Goal: Task Accomplishment & Management: Manage account settings

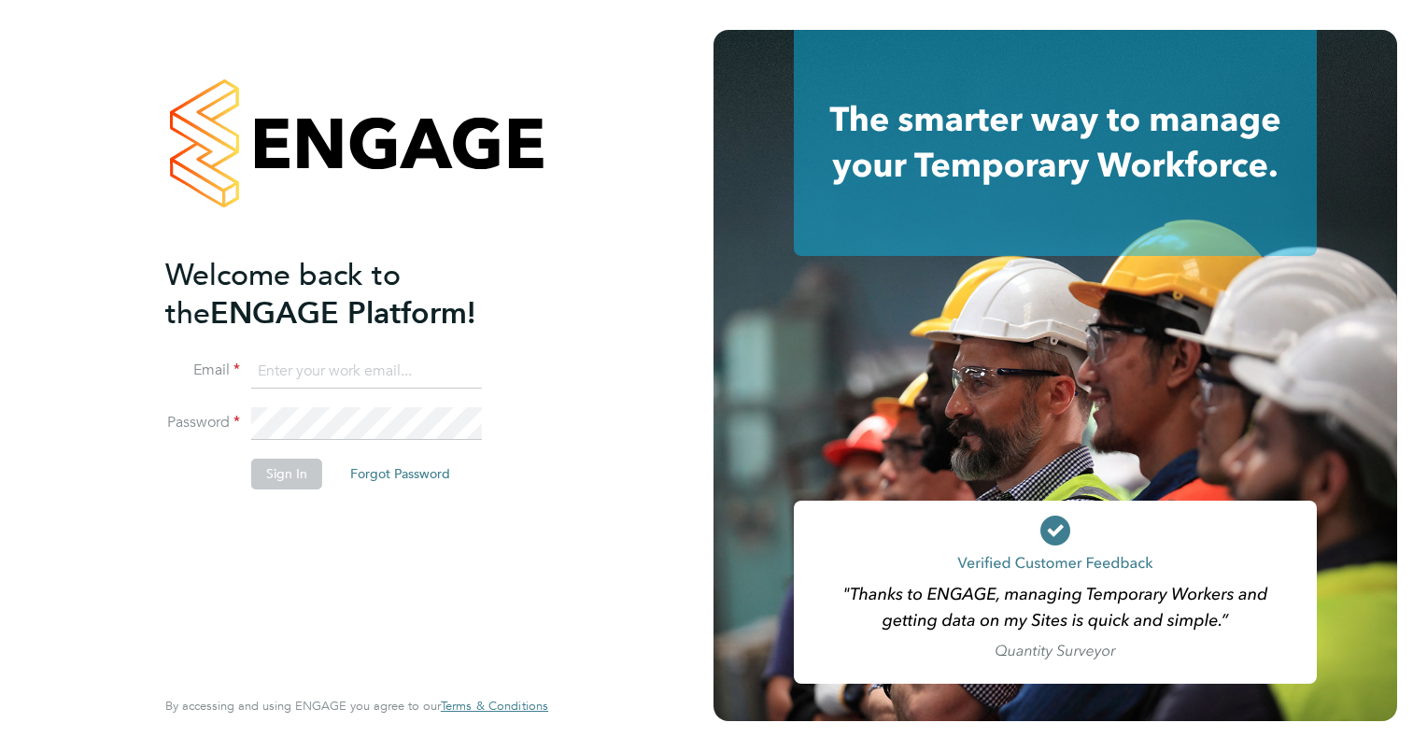
type input "[PERSON_NAME][EMAIL_ADDRESS][PERSON_NAME][DOMAIN_NAME]"
click at [266, 472] on button "Sign In" at bounding box center [286, 474] width 71 height 30
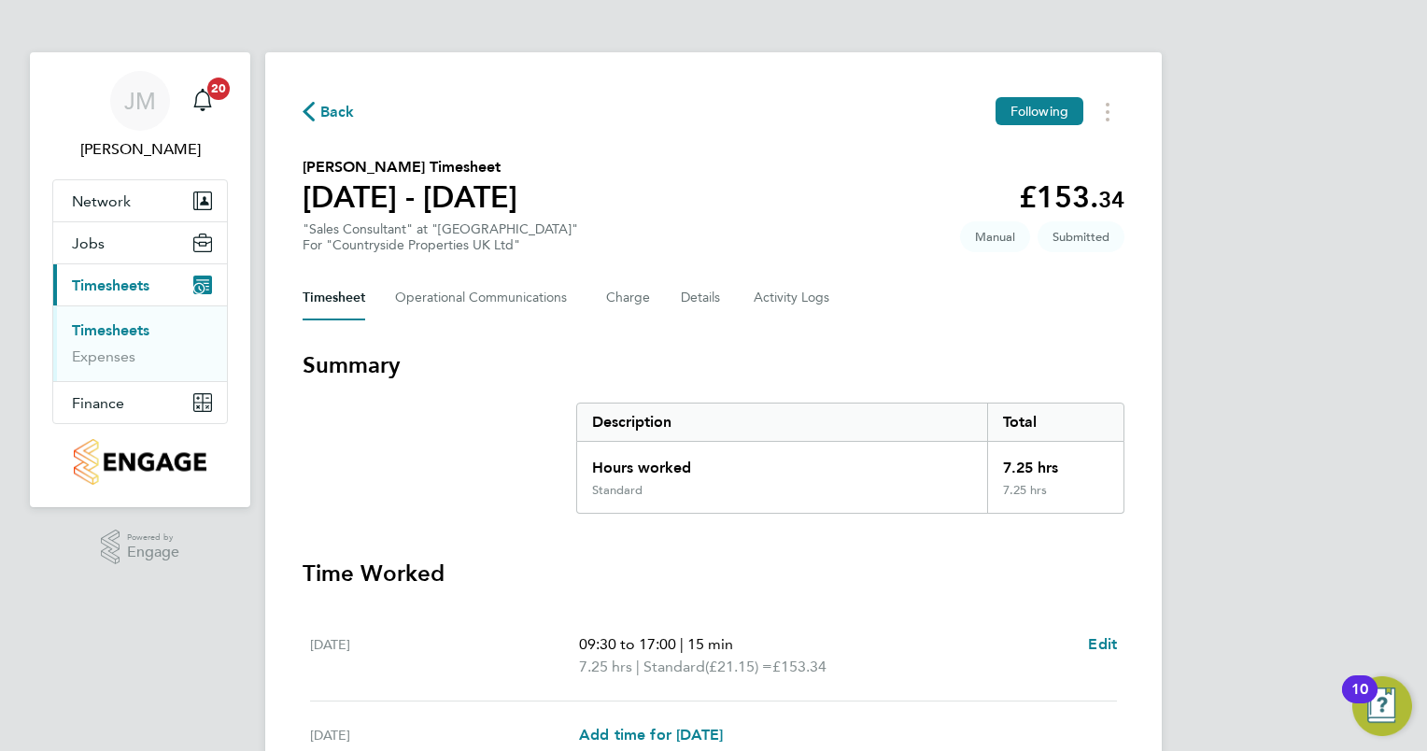
scroll to position [521, 0]
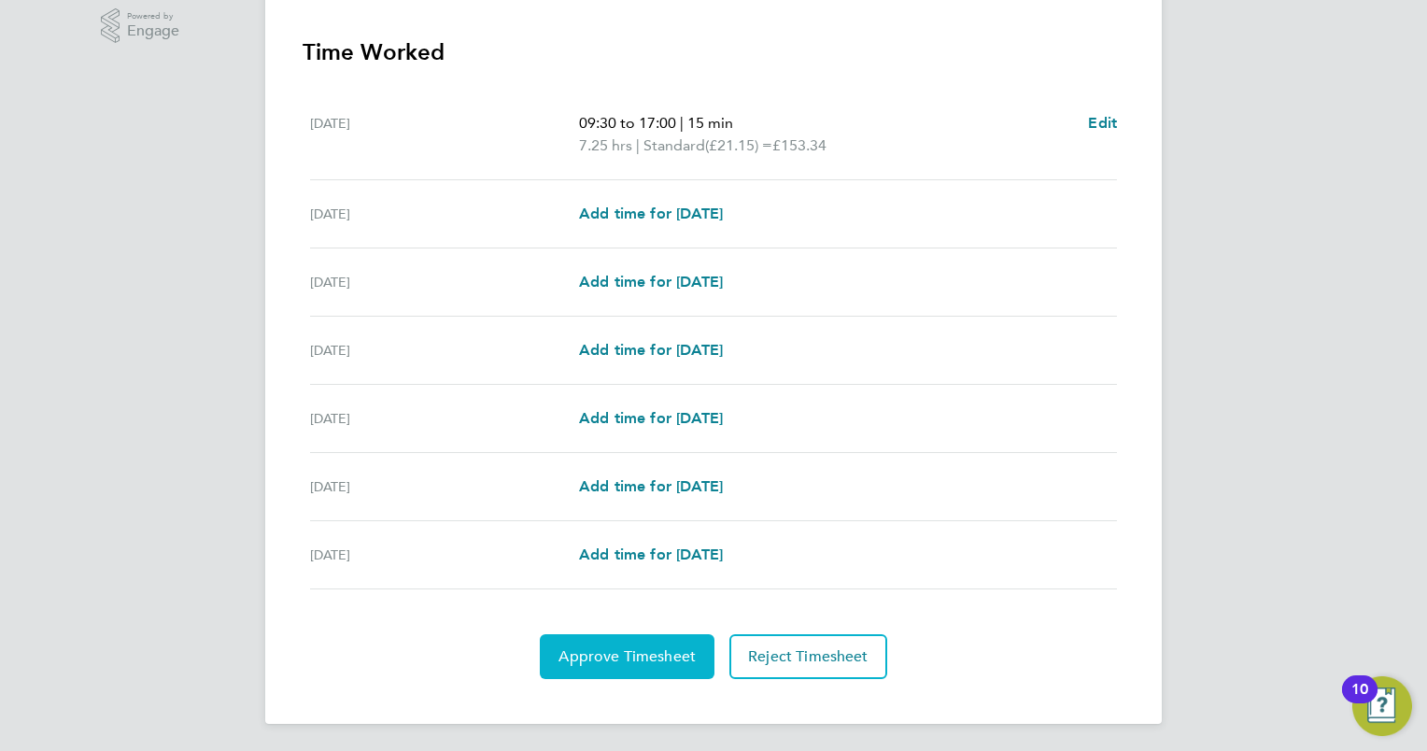
click at [632, 649] on span "Approve Timesheet" at bounding box center [627, 656] width 137 height 19
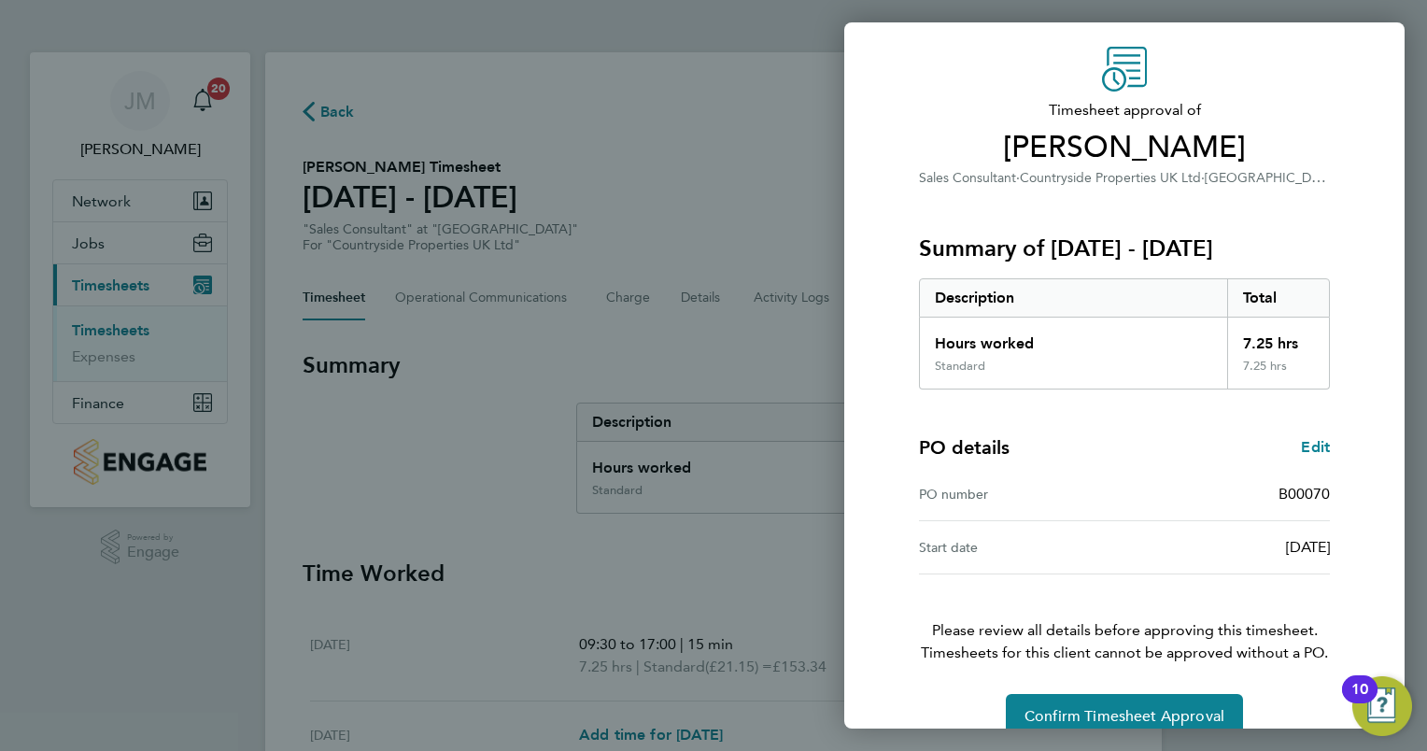
scroll to position [90, 0]
